Goal: Task Accomplishment & Management: Complete application form

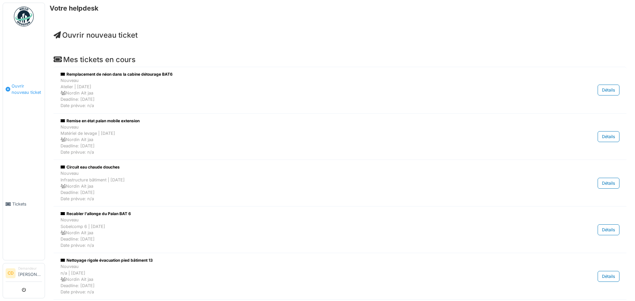
click at [16, 91] on span "Ouvrir nouveau ticket" at bounding box center [27, 89] width 30 height 13
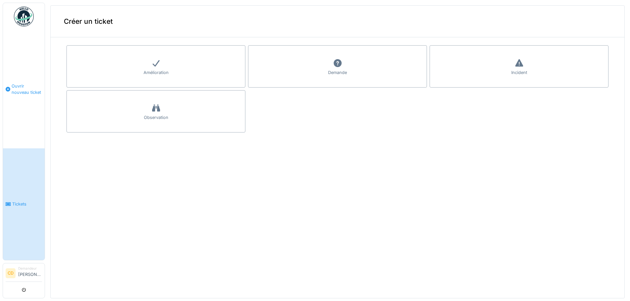
click at [25, 91] on span "Ouvrir nouveau ticket" at bounding box center [27, 89] width 30 height 13
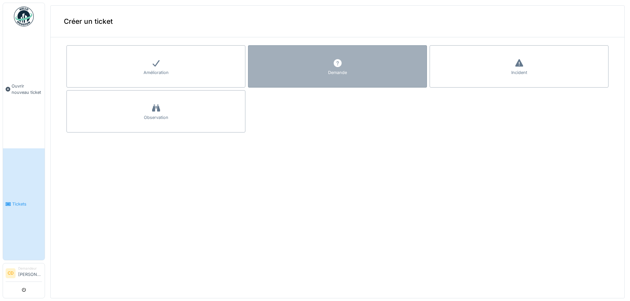
click at [334, 65] on icon at bounding box center [338, 63] width 8 height 8
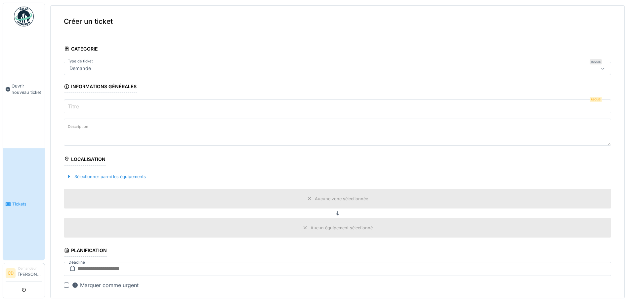
click at [81, 106] on input "Titre" at bounding box center [337, 107] width 547 height 14
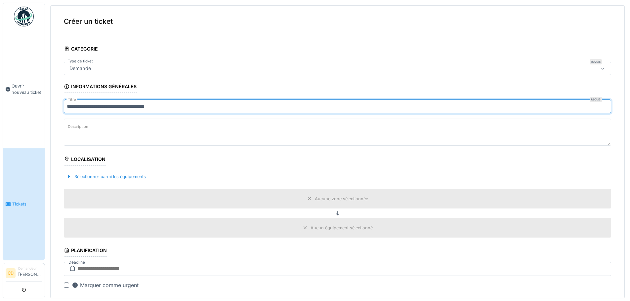
type input "**********"
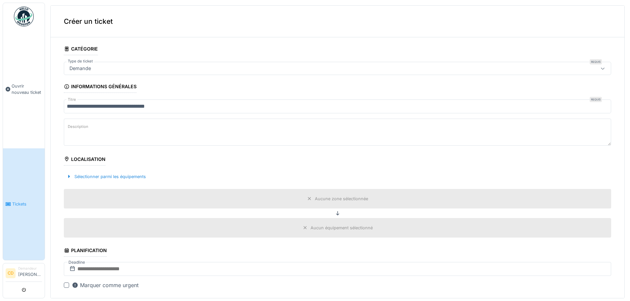
click at [71, 135] on textarea "Description" at bounding box center [337, 132] width 547 height 27
click at [95, 160] on div "Localisation" at bounding box center [85, 159] width 42 height 11
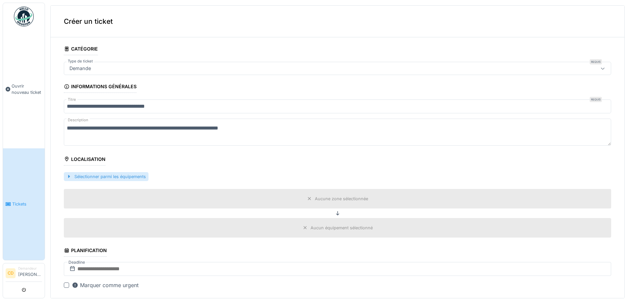
click at [100, 175] on div "Sélectionner parmi les équipements" at bounding box center [106, 176] width 85 height 9
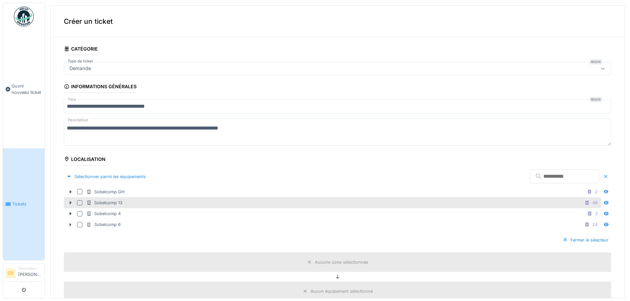
click at [93, 202] on div "Sobelcomp 13" at bounding box center [104, 203] width 36 height 6
click at [71, 201] on icon at bounding box center [70, 203] width 5 height 4
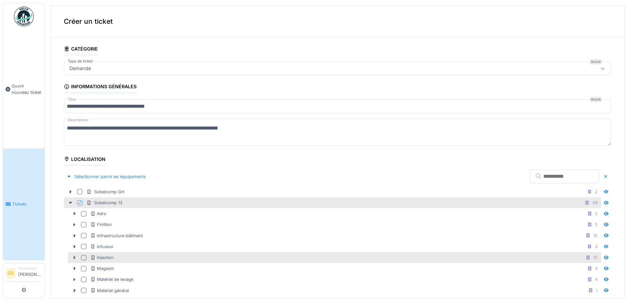
click at [74, 258] on icon at bounding box center [75, 257] width 2 height 3
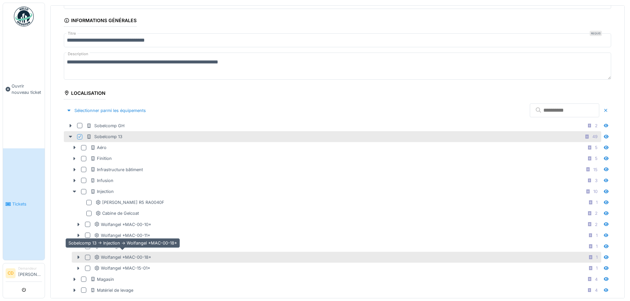
scroll to position [99, 0]
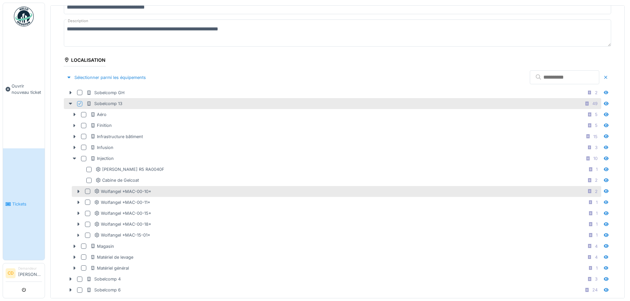
click at [89, 190] on div at bounding box center [87, 191] width 5 height 5
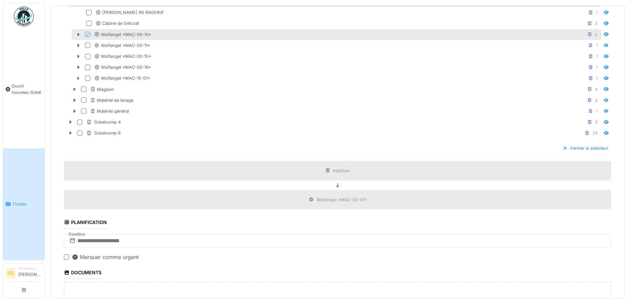
scroll to position [331, 0]
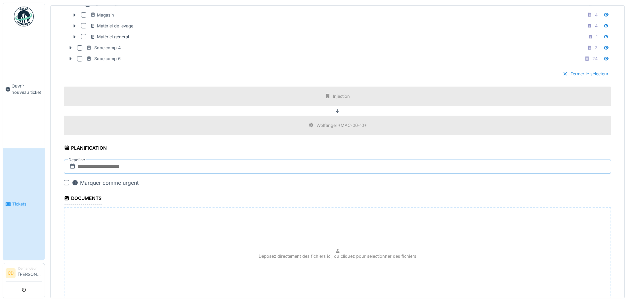
click at [103, 168] on input "text" at bounding box center [337, 167] width 547 height 14
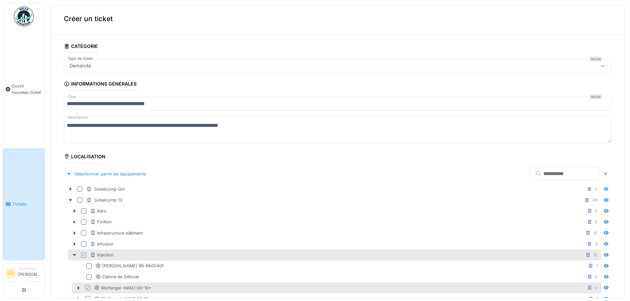
scroll to position [0, 0]
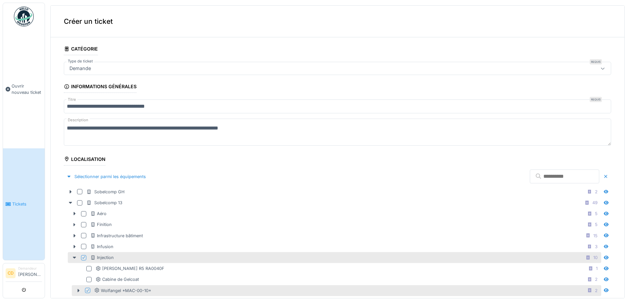
click at [289, 126] on textarea "**********" at bounding box center [337, 132] width 547 height 27
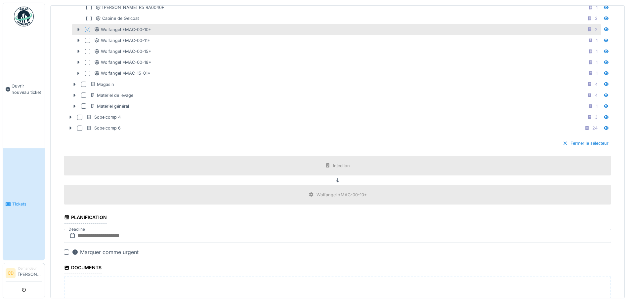
scroll to position [298, 0]
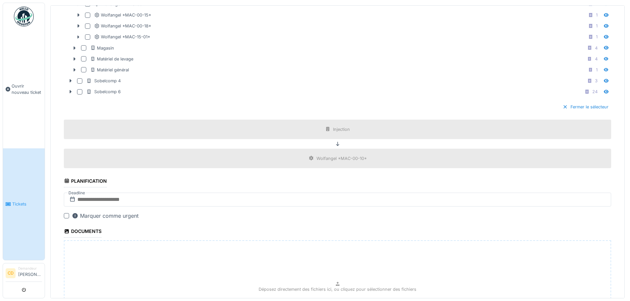
type textarea "**********"
click at [134, 201] on input "text" at bounding box center [337, 200] width 547 height 14
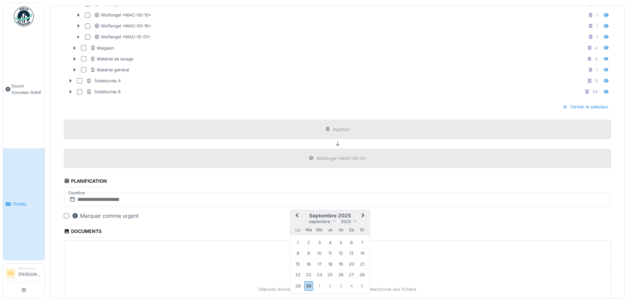
click at [363, 215] on span "Next Month" at bounding box center [363, 216] width 0 height 8
click at [339, 286] on div "31" at bounding box center [340, 286] width 9 height 9
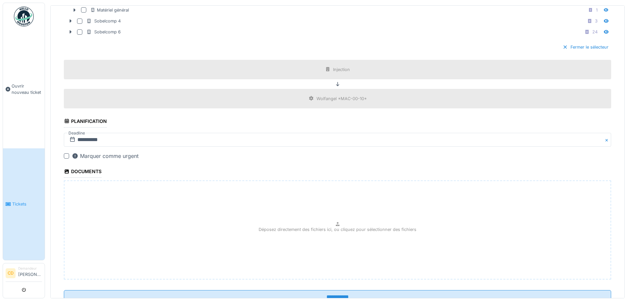
scroll to position [364, 0]
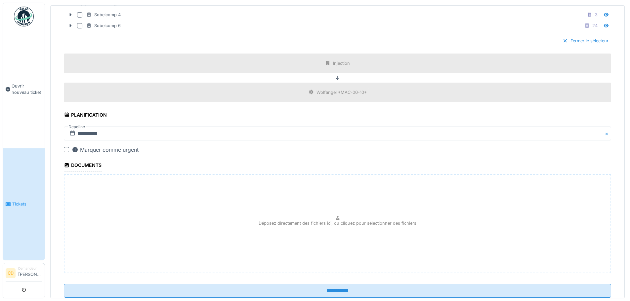
click at [66, 149] on div at bounding box center [66, 149] width 5 height 5
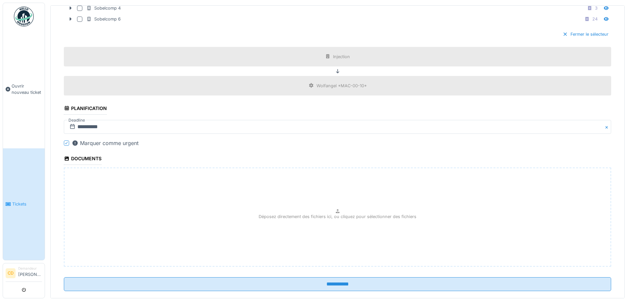
scroll to position [382, 0]
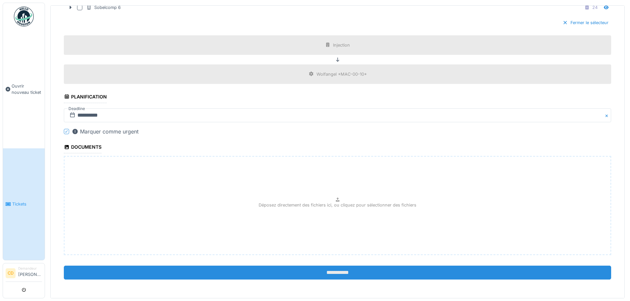
click at [309, 273] on input "**********" at bounding box center [337, 273] width 547 height 14
